Goal: Transaction & Acquisition: Purchase product/service

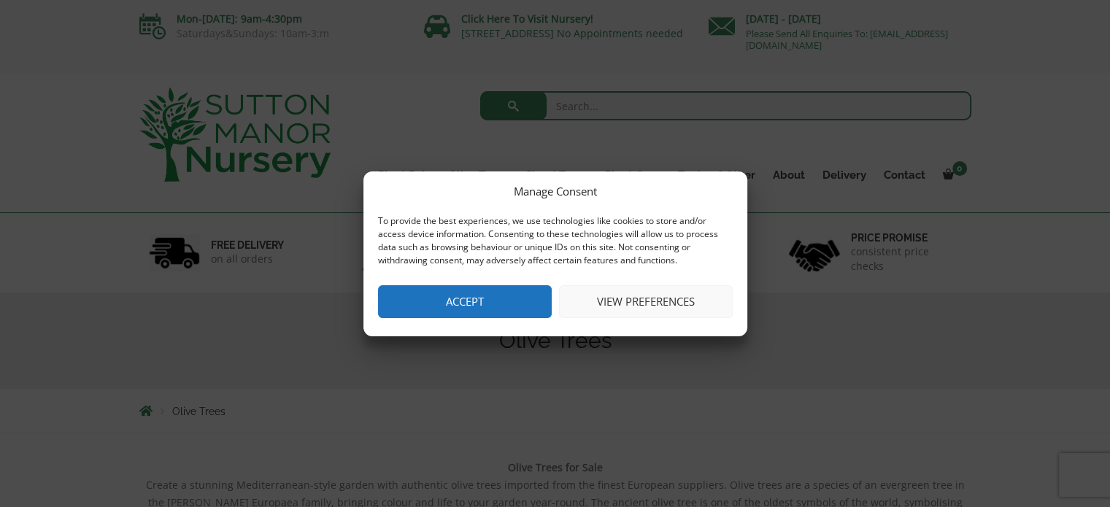
click at [547, 293] on button "Accept" at bounding box center [465, 301] width 174 height 33
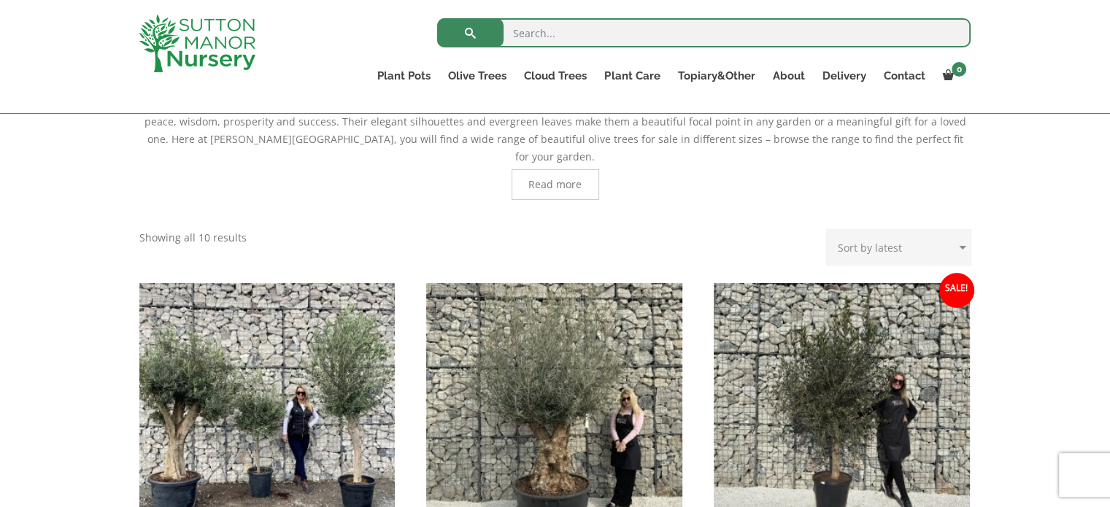
scroll to position [373, 0]
click at [923, 228] on select "Sort by popularity Sort by latest Sort by price: low to high Sort by price: hig…" at bounding box center [898, 246] width 145 height 36
select select "price"
click at [830, 228] on select "Sort by popularity Sort by latest Sort by price: low to high Sort by price: hig…" at bounding box center [898, 246] width 145 height 36
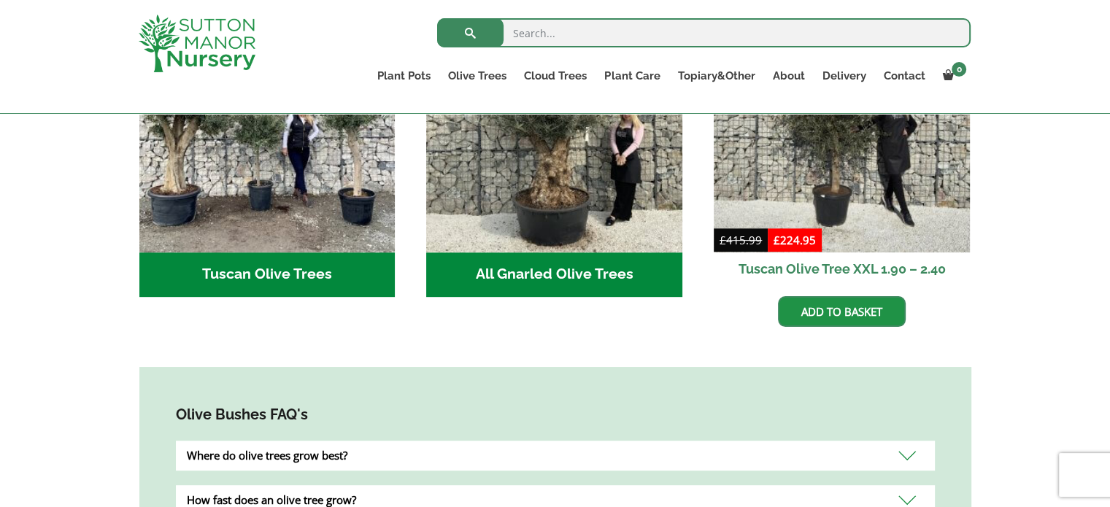
scroll to position [630, 0]
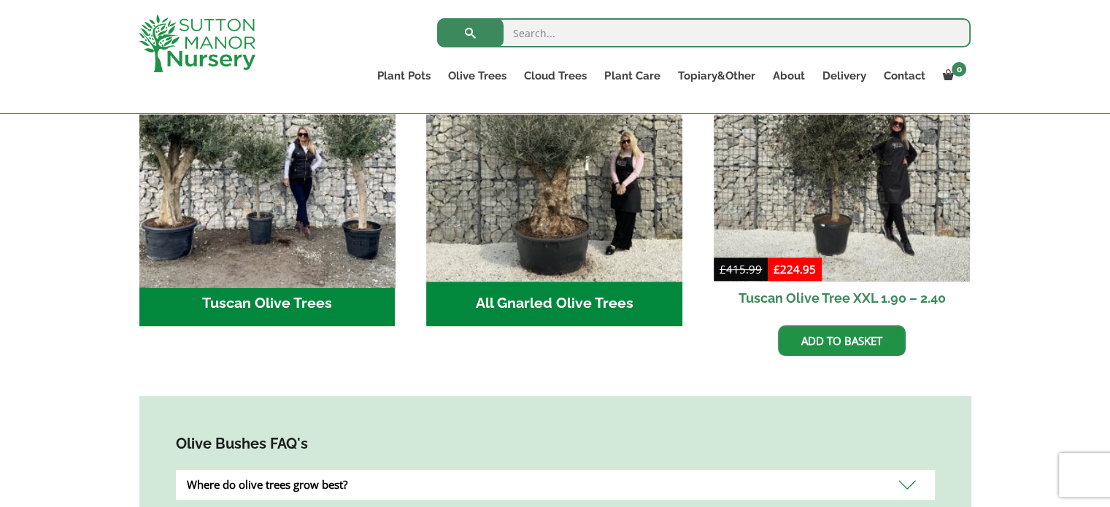
click at [327, 235] on img "Visit product category Tuscan Olive Trees" at bounding box center [267, 153] width 269 height 269
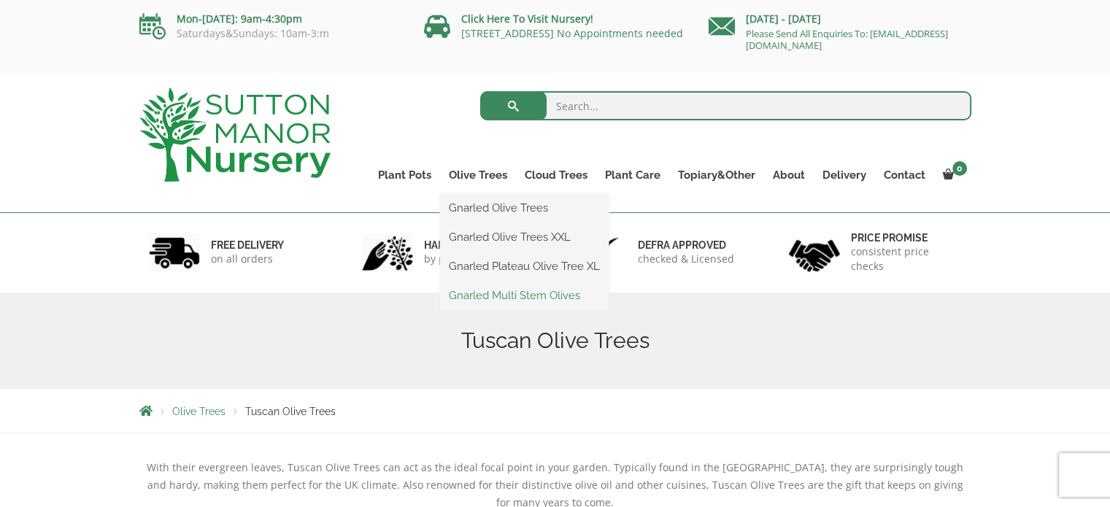
click at [477, 296] on link "Gnarled Multi Stem Olives" at bounding box center [524, 296] width 169 height 22
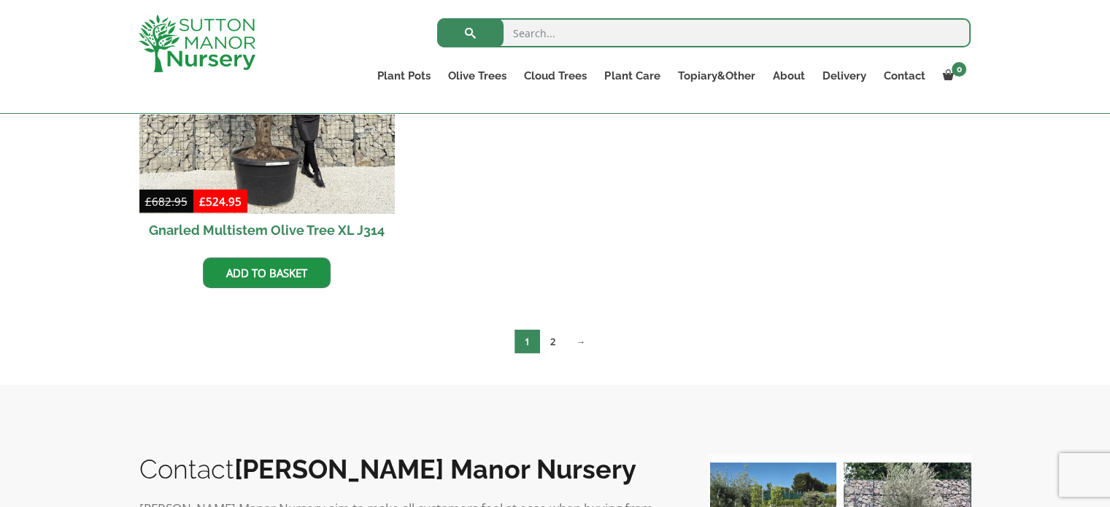
scroll to position [2958, 0]
